Goal: Information Seeking & Learning: Learn about a topic

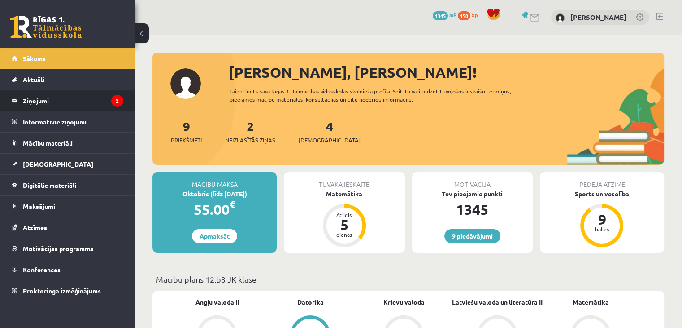
click at [67, 109] on legend "Ziņojumi 2" at bounding box center [73, 100] width 101 height 21
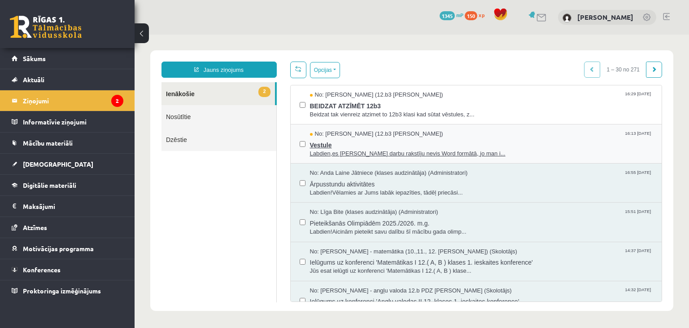
click at [316, 143] on span "Vestule" at bounding box center [481, 143] width 343 height 11
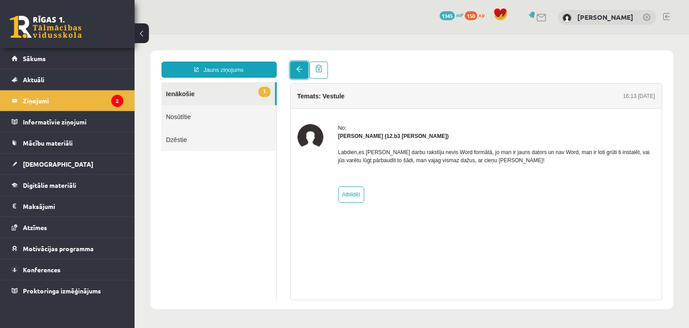
click at [293, 76] on link at bounding box center [299, 69] width 18 height 17
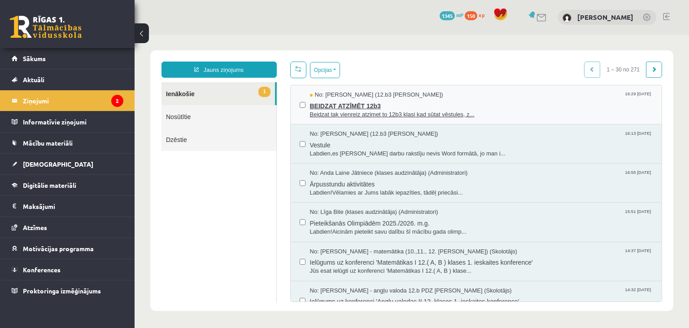
click at [348, 114] on span "Beidzat tak vienreiz atzimet to 12b3 klasi kad sūtat vēstules, z..." at bounding box center [481, 114] width 343 height 9
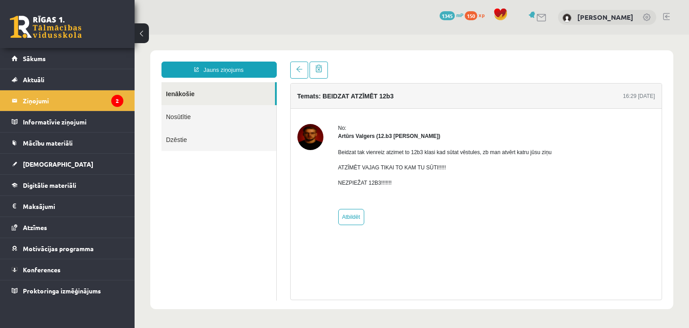
click at [311, 136] on img at bounding box center [310, 137] width 26 height 26
click at [298, 73] on link at bounding box center [299, 69] width 18 height 17
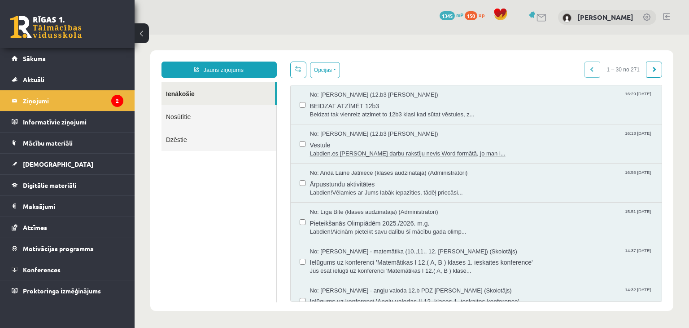
click at [318, 149] on span "Labdien,es Pārbaudes darbu rakstīju nevis Word formātā, jo man i..." at bounding box center [481, 153] width 343 height 9
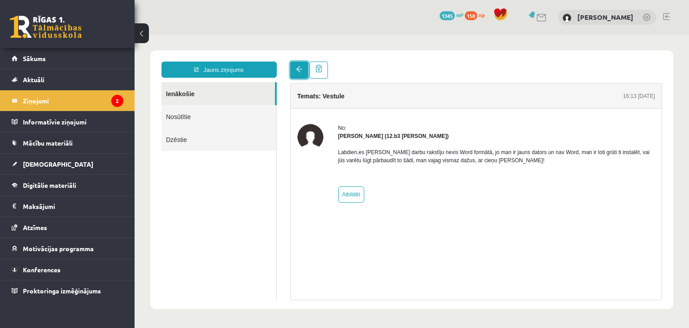
click at [291, 75] on link at bounding box center [299, 69] width 18 height 17
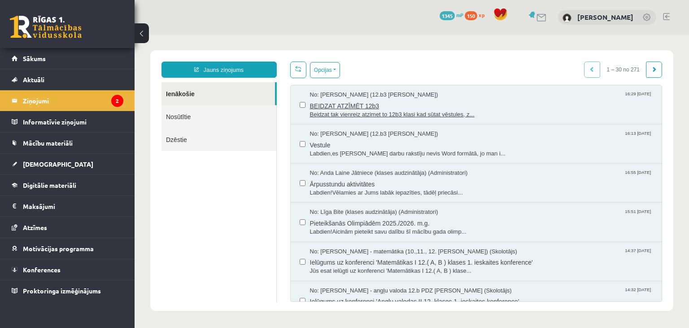
click at [337, 107] on span "BEIDZAT ATZĪMĒT 12b3" at bounding box center [481, 104] width 343 height 11
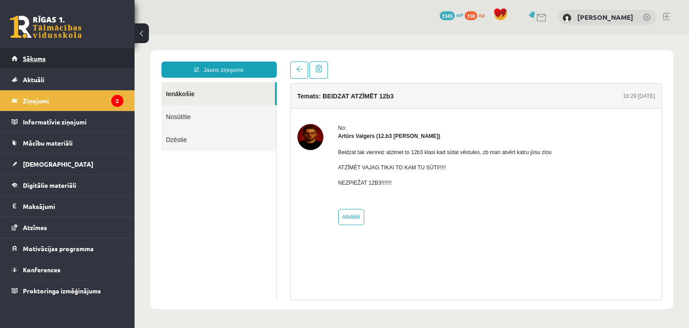
click at [81, 61] on link "Sākums" at bounding box center [68, 58] width 112 height 21
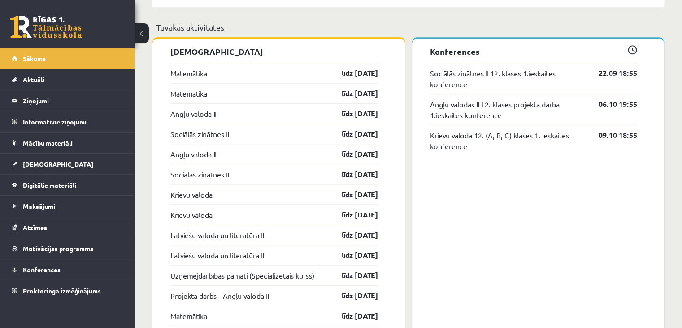
scroll to position [707, 0]
click at [49, 192] on link "Digitālie materiāli" at bounding box center [68, 185] width 112 height 21
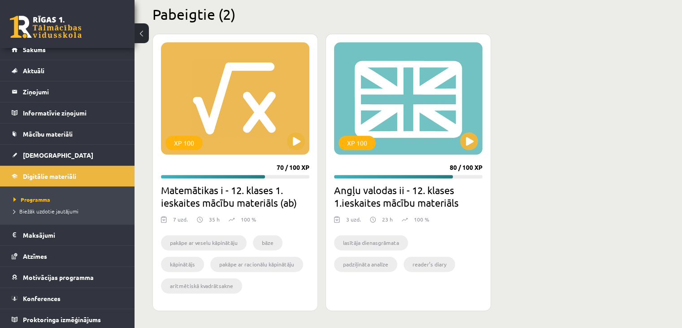
scroll to position [1118, 0]
click at [289, 141] on button at bounding box center [296, 141] width 18 height 18
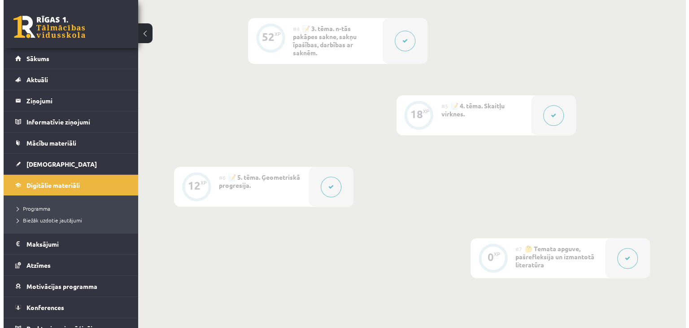
scroll to position [497, 0]
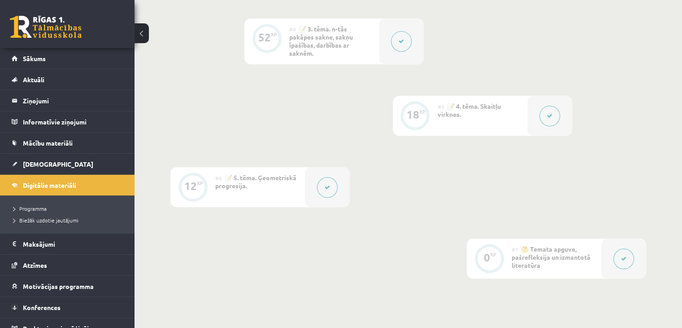
click at [555, 114] on button at bounding box center [550, 115] width 21 height 21
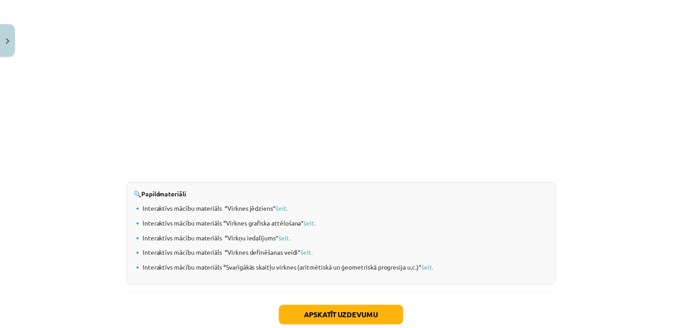
scroll to position [957, 0]
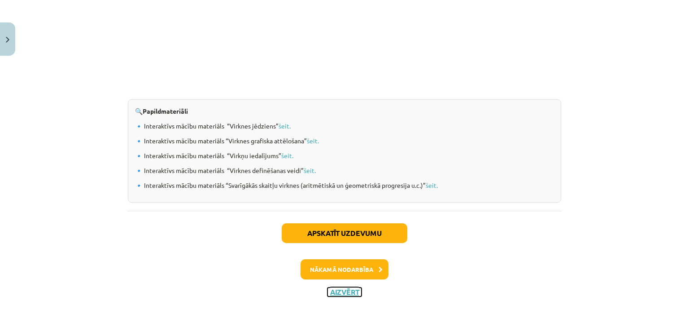
click at [355, 292] on button "Aizvērt" at bounding box center [345, 291] width 34 height 9
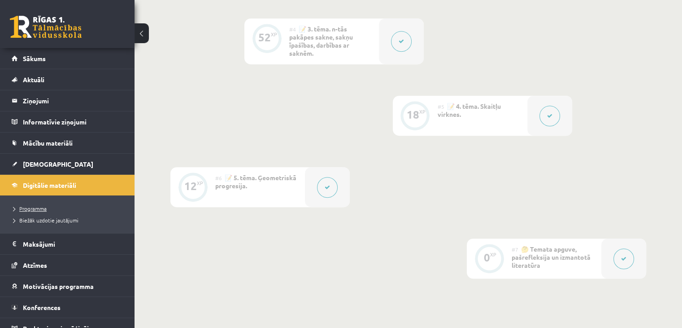
click at [26, 209] on span "Programma" at bounding box center [29, 208] width 33 height 7
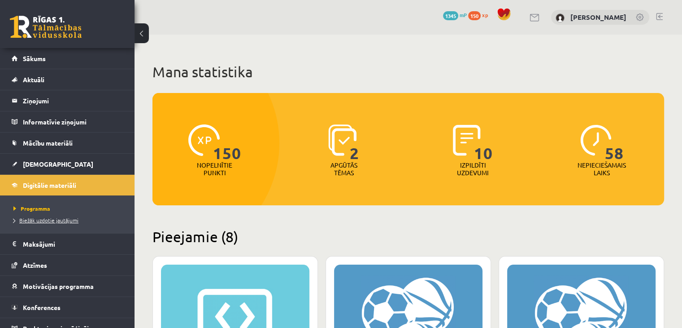
click at [33, 219] on span "Biežāk uzdotie jautājumi" at bounding box center [45, 219] width 65 height 7
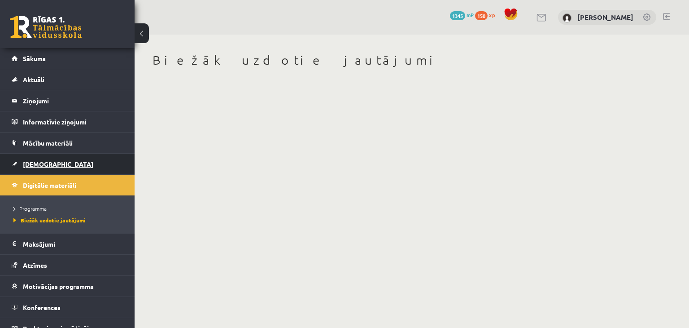
click at [31, 156] on link "[DEMOGRAPHIC_DATA]" at bounding box center [68, 163] width 112 height 21
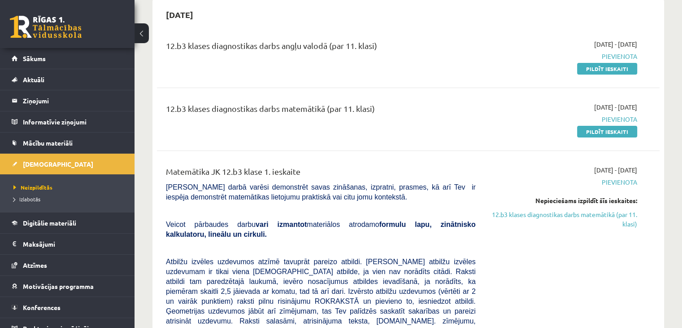
scroll to position [88, 0]
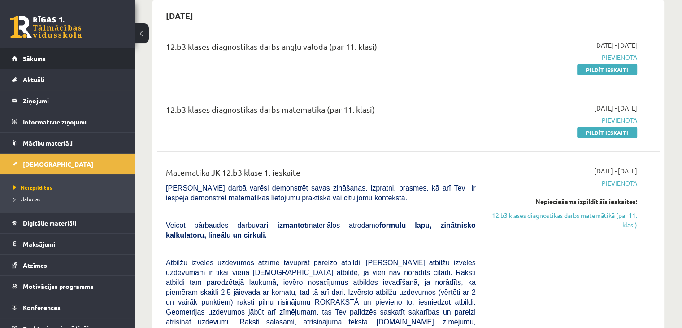
click at [34, 61] on link "Sākums" at bounding box center [68, 58] width 112 height 21
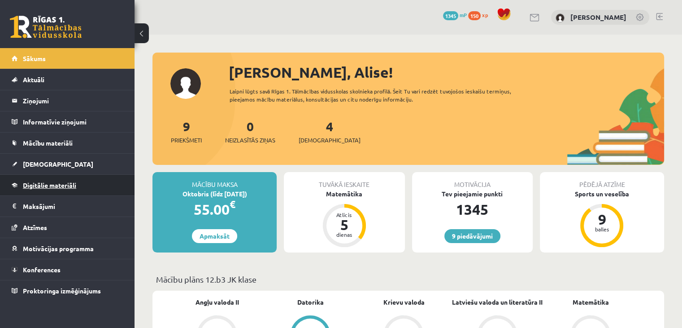
click at [41, 189] on link "Digitālie materiāli" at bounding box center [68, 185] width 112 height 21
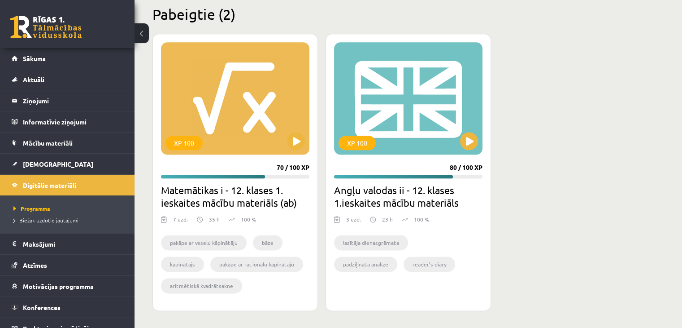
scroll to position [1118, 0]
click at [297, 128] on div "XP 100" at bounding box center [235, 99] width 149 height 112
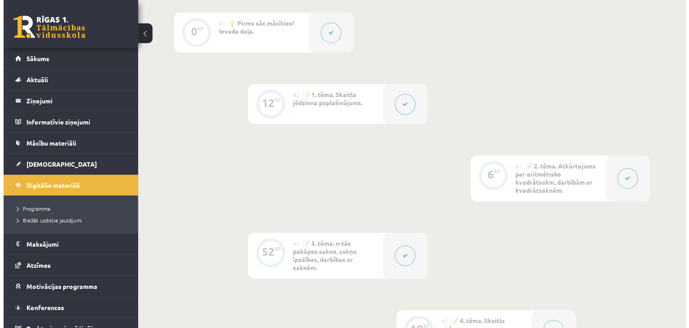
scroll to position [279, 0]
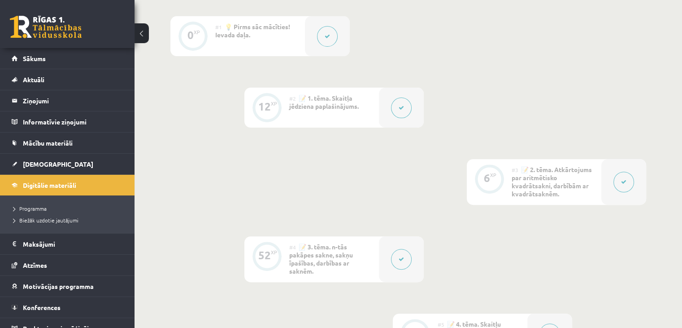
click at [383, 246] on div at bounding box center [401, 259] width 45 height 46
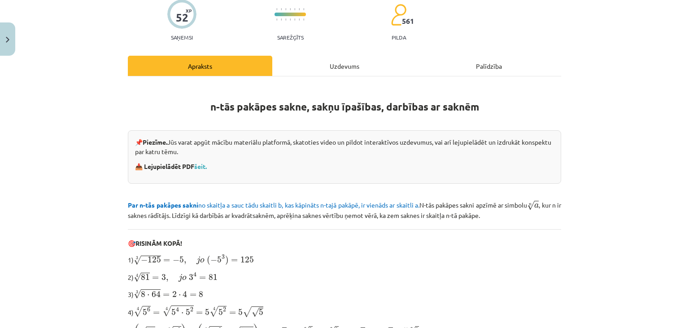
scroll to position [77, 0]
click at [307, 62] on div "Uzdevums" at bounding box center [344, 65] width 144 height 20
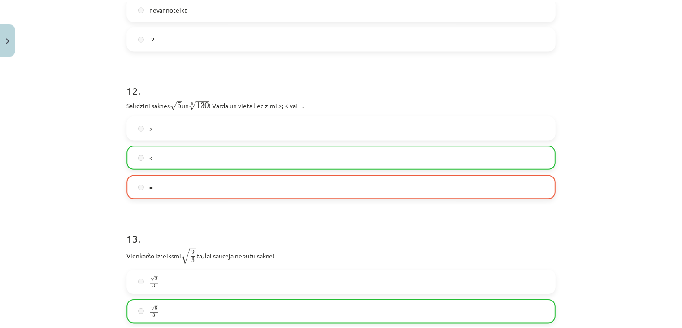
scroll to position [2036, 0]
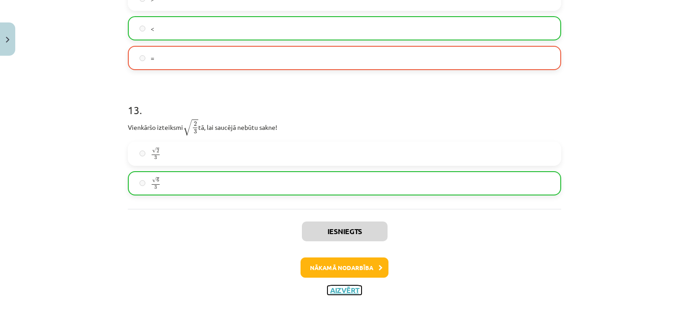
click at [350, 289] on button "Aizvērt" at bounding box center [345, 289] width 34 height 9
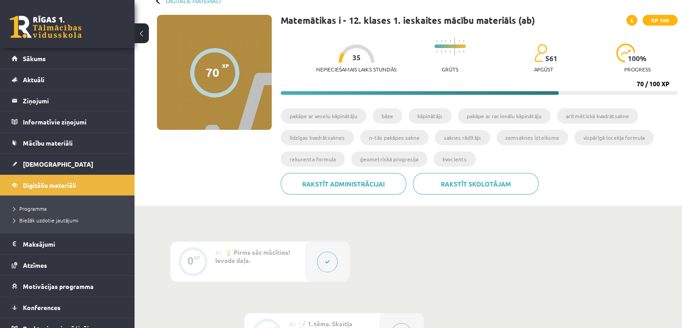
scroll to position [54, 0]
click at [23, 60] on span "Sākums" at bounding box center [34, 58] width 23 height 8
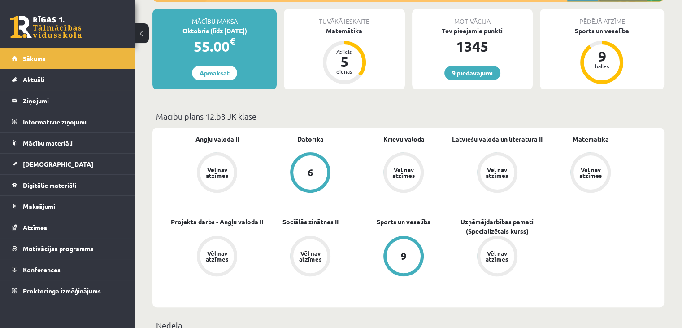
scroll to position [142, 0]
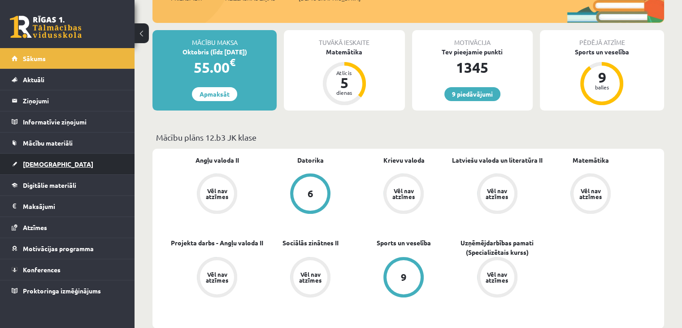
click at [44, 167] on link "[DEMOGRAPHIC_DATA]" at bounding box center [68, 163] width 112 height 21
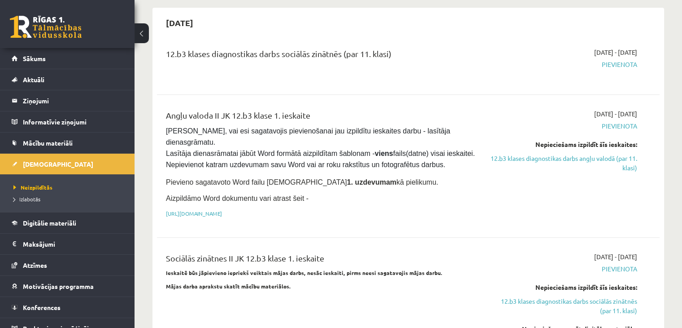
scroll to position [625, 0]
click at [610, 121] on span "Pievienota" at bounding box center [564, 125] width 148 height 9
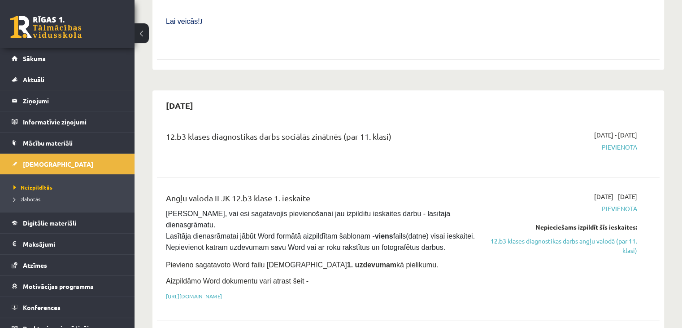
scroll to position [542, 0]
click at [626, 192] on span "2025-09-01 - 2025-09-30" at bounding box center [615, 196] width 43 height 9
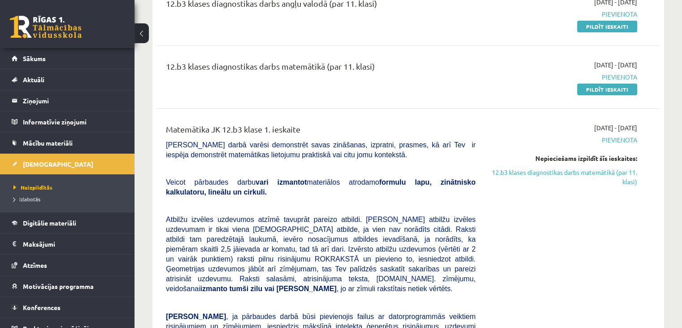
scroll to position [129, 0]
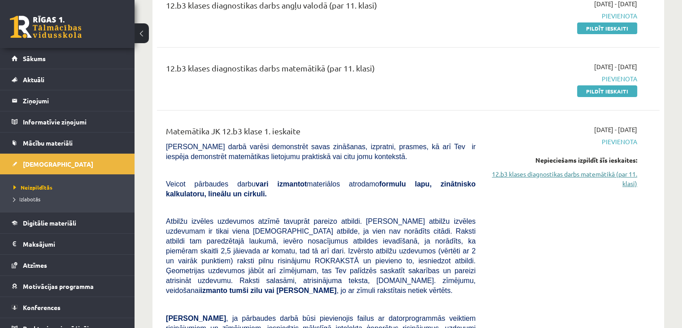
click at [610, 179] on link "12.b3 klases diagnostikas darbs matemātikā (par 11. klasi)" at bounding box center [564, 178] width 148 height 19
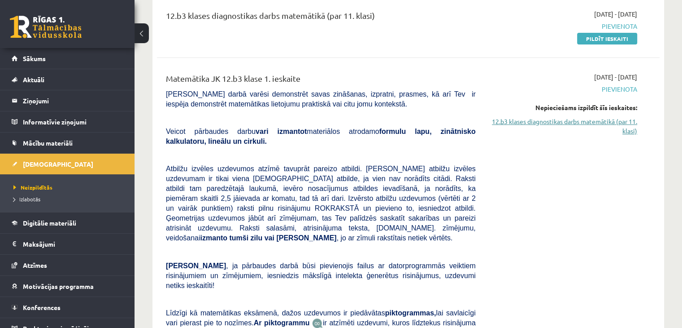
click at [626, 124] on link "12.b3 klases diagnostikas darbs matemātikā (par 11. klasi)" at bounding box center [564, 126] width 148 height 19
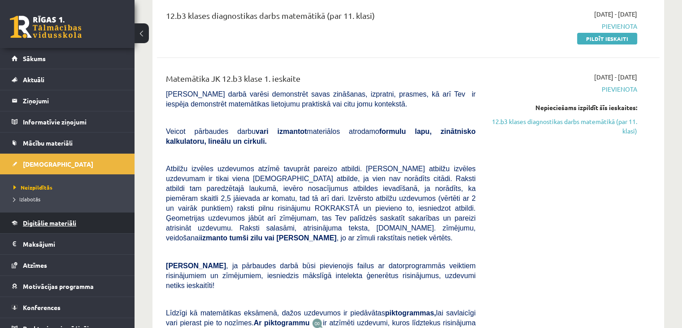
click at [21, 224] on link "Digitālie materiāli" at bounding box center [68, 222] width 112 height 21
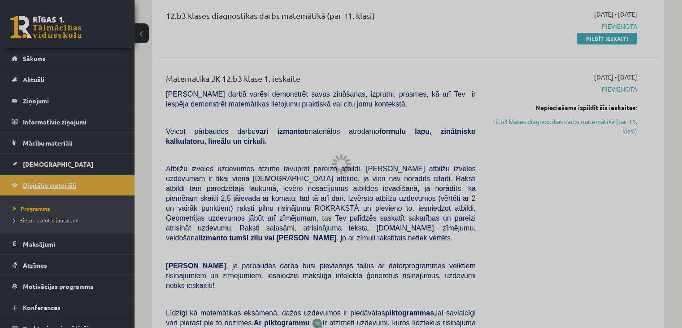
click at [21, 224] on div at bounding box center [341, 164] width 682 height 328
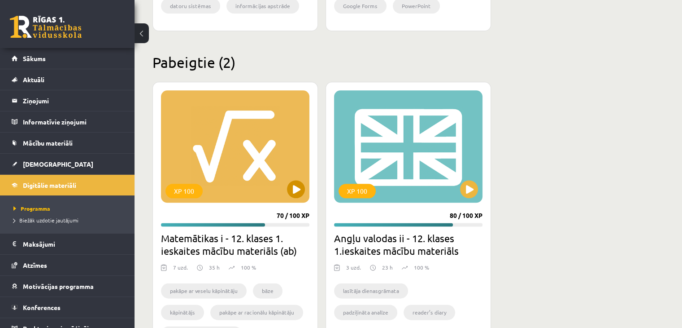
scroll to position [1072, 0]
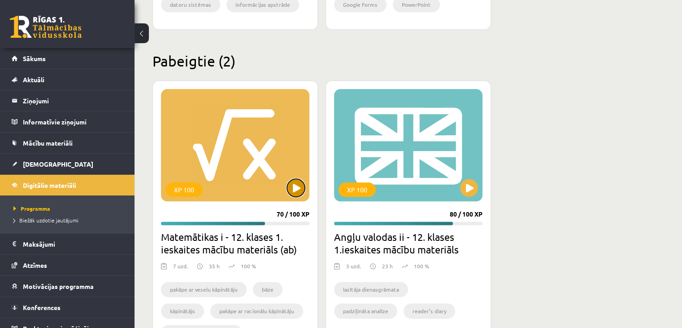
click at [296, 181] on button at bounding box center [296, 188] width 18 height 18
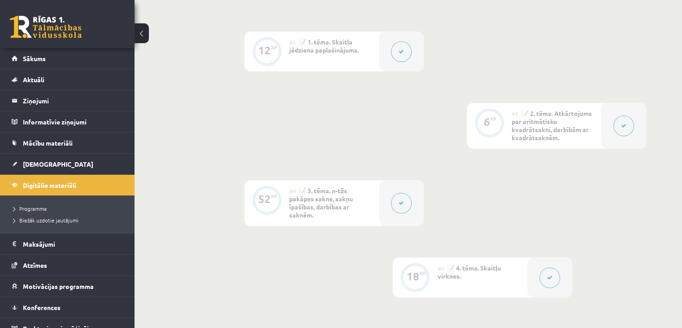
scroll to position [359, 0]
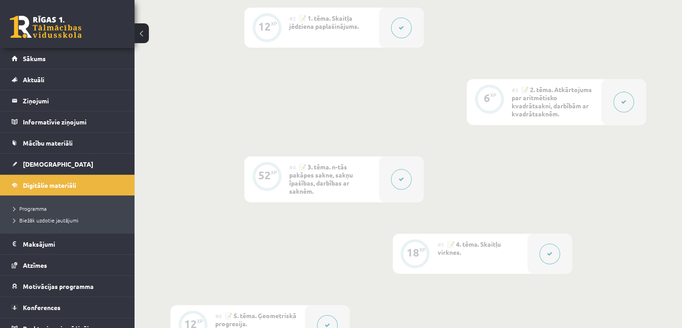
click at [385, 169] on div at bounding box center [401, 179] width 45 height 46
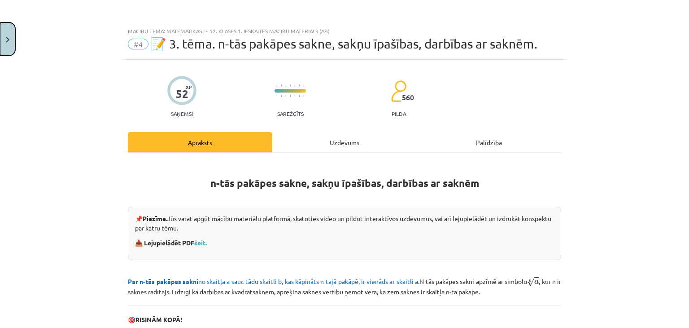
click at [11, 35] on button "Close" at bounding box center [7, 38] width 15 height 33
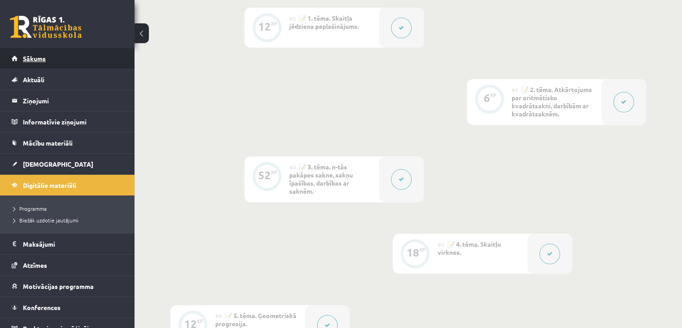
click at [37, 53] on link "Sākums" at bounding box center [68, 58] width 112 height 21
